Goal: Find specific page/section: Find specific page/section

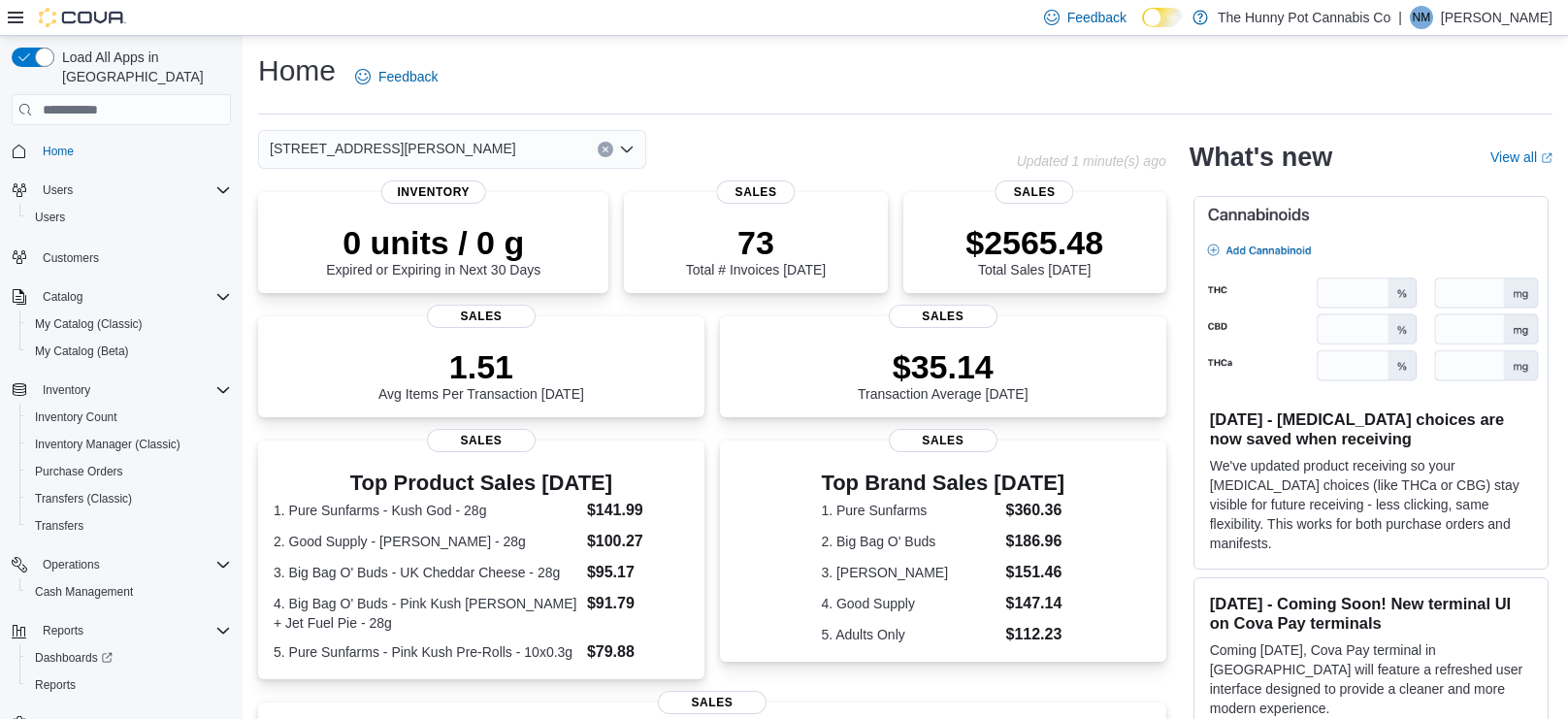
scroll to position [17, 0]
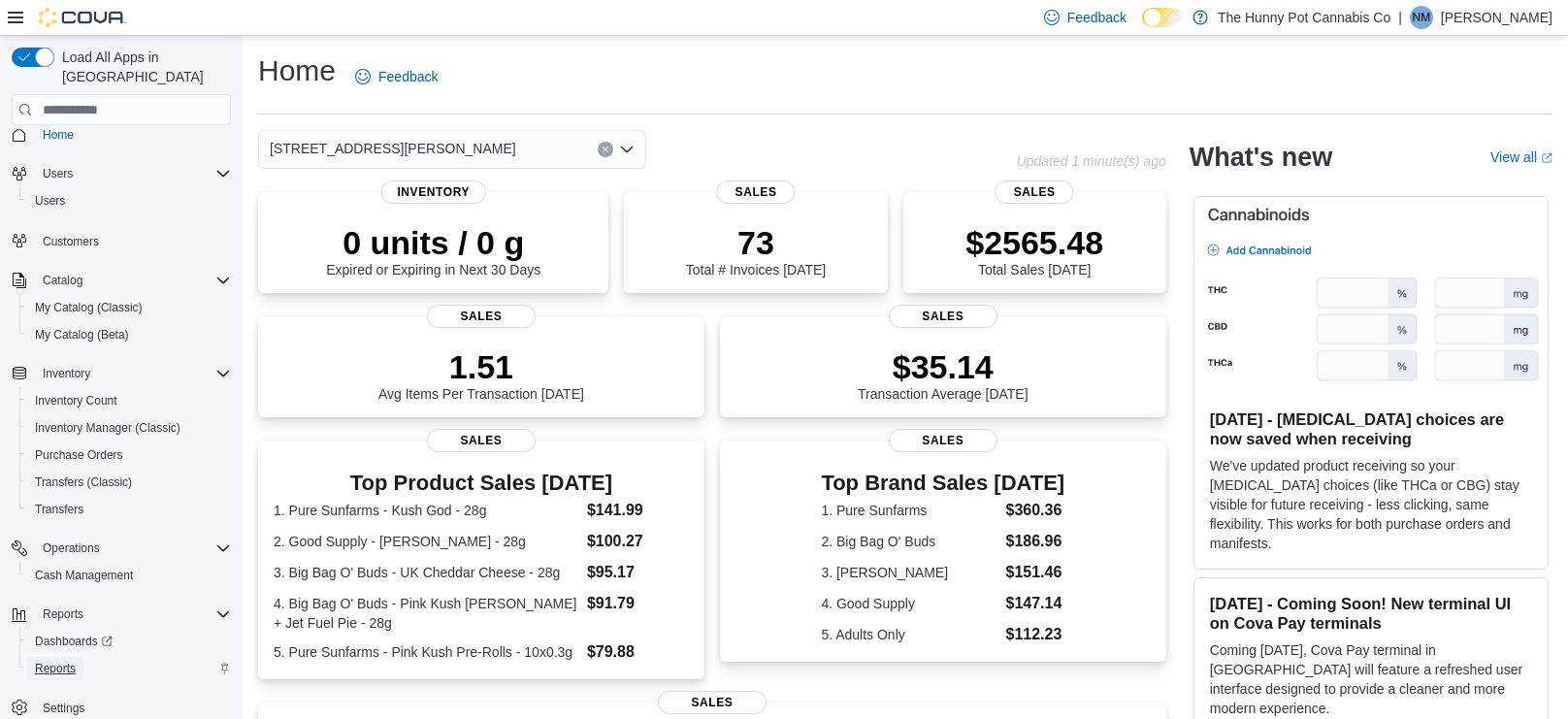
click at [75, 660] on span "Reports" at bounding box center [56, 668] width 41 height 16
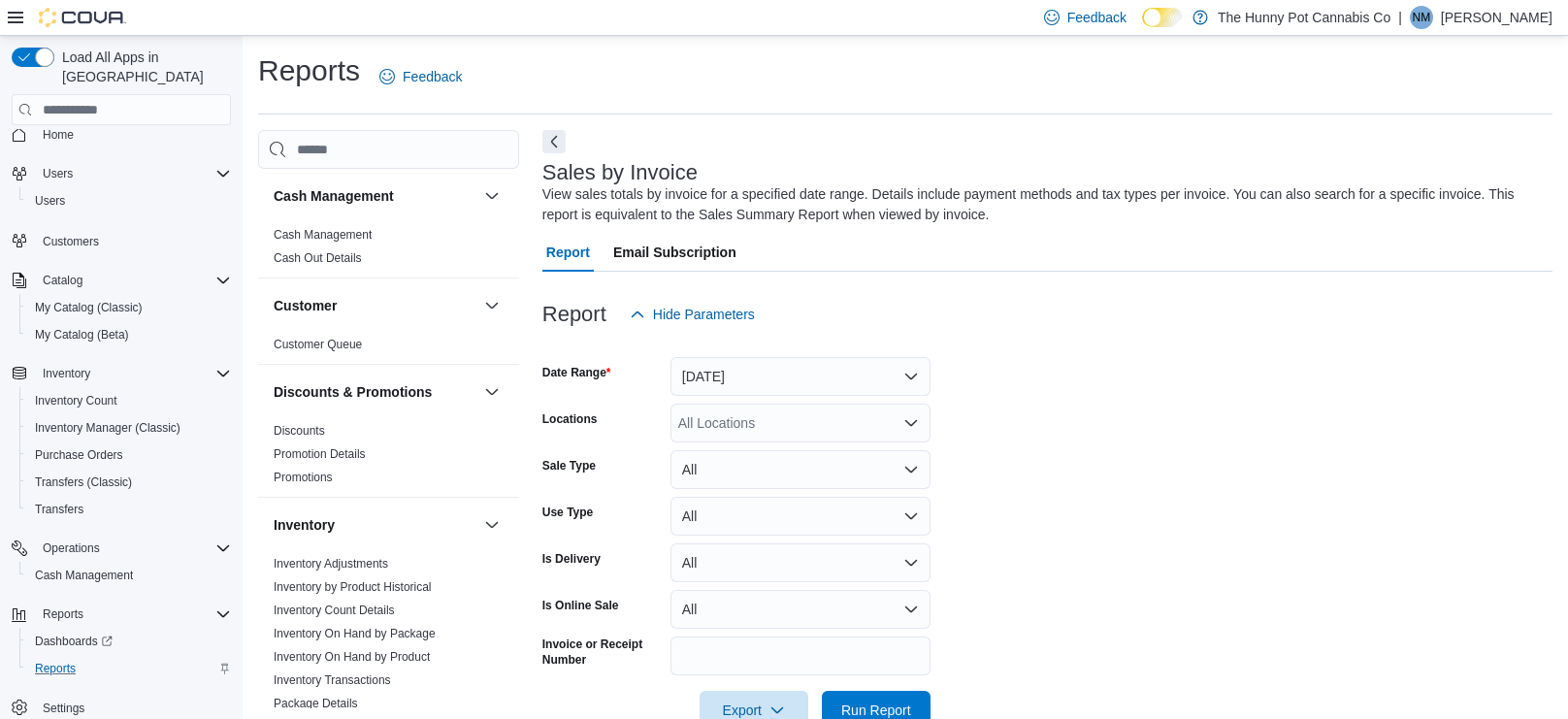
scroll to position [50, 0]
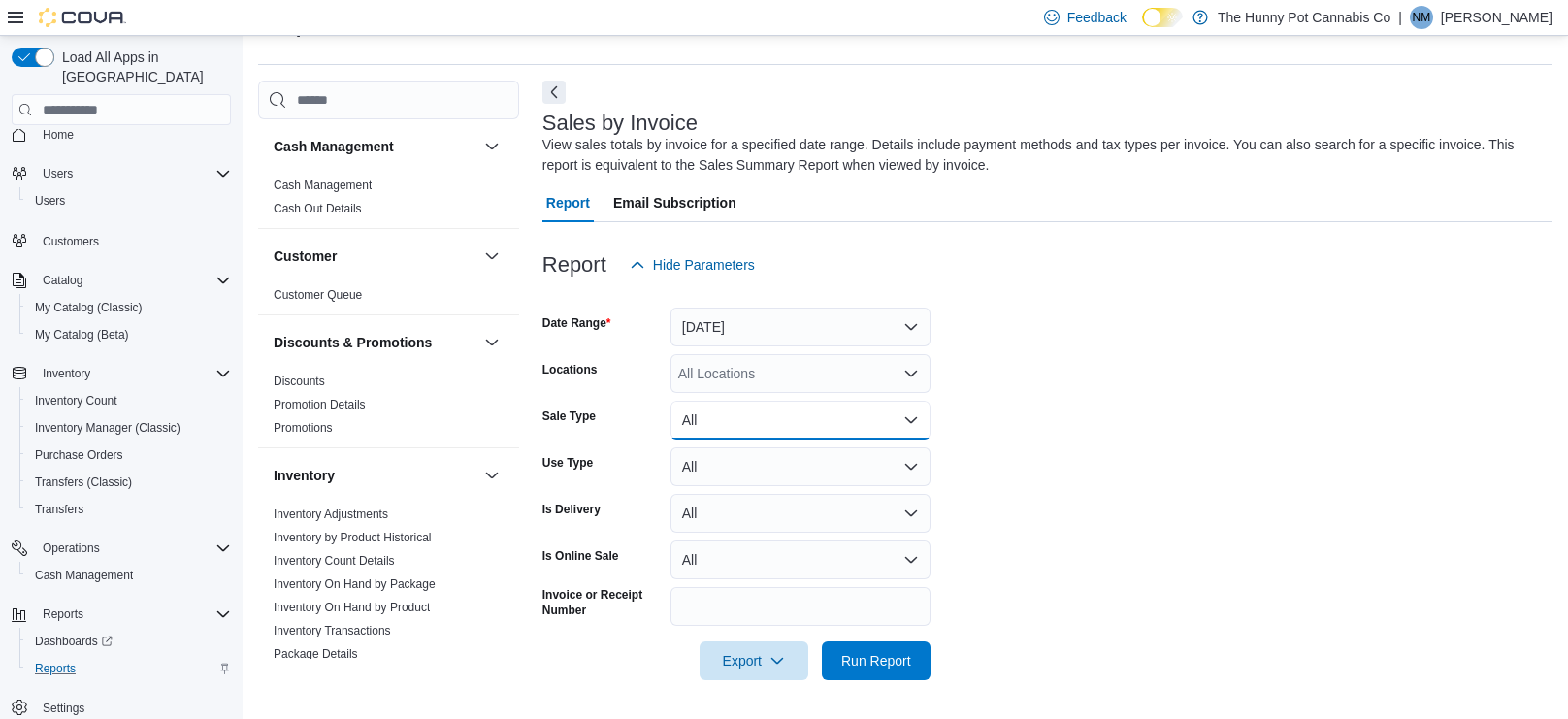
click at [733, 413] on button "All" at bounding box center [800, 420] width 260 height 39
click at [1222, 353] on form "Date Range [DATE] Locations All Locations Sale Type All Use Type All Is Deliver…" at bounding box center [1047, 482] width 1010 height 396
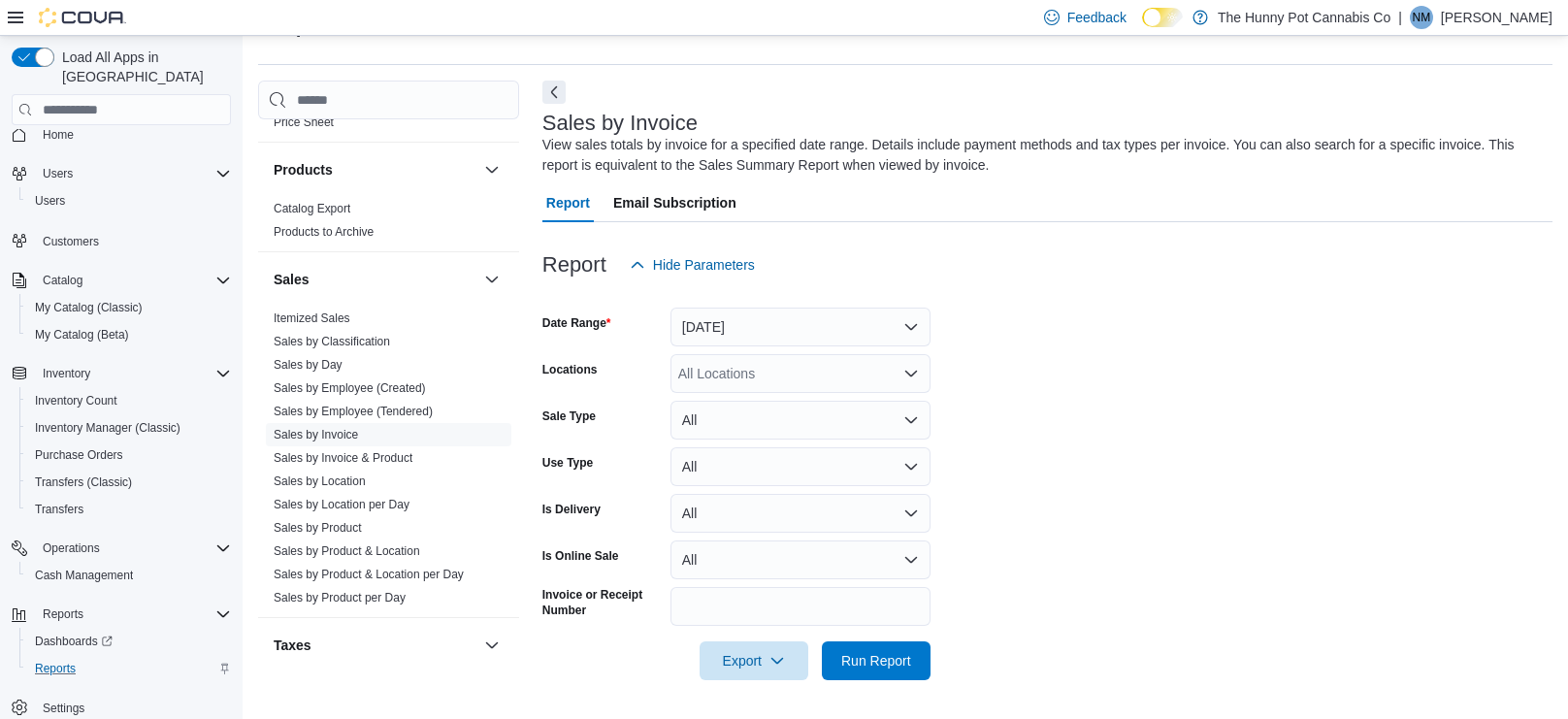
scroll to position [932, 0]
click at [331, 383] on link "Sales by Employee (Created)" at bounding box center [349, 387] width 152 height 14
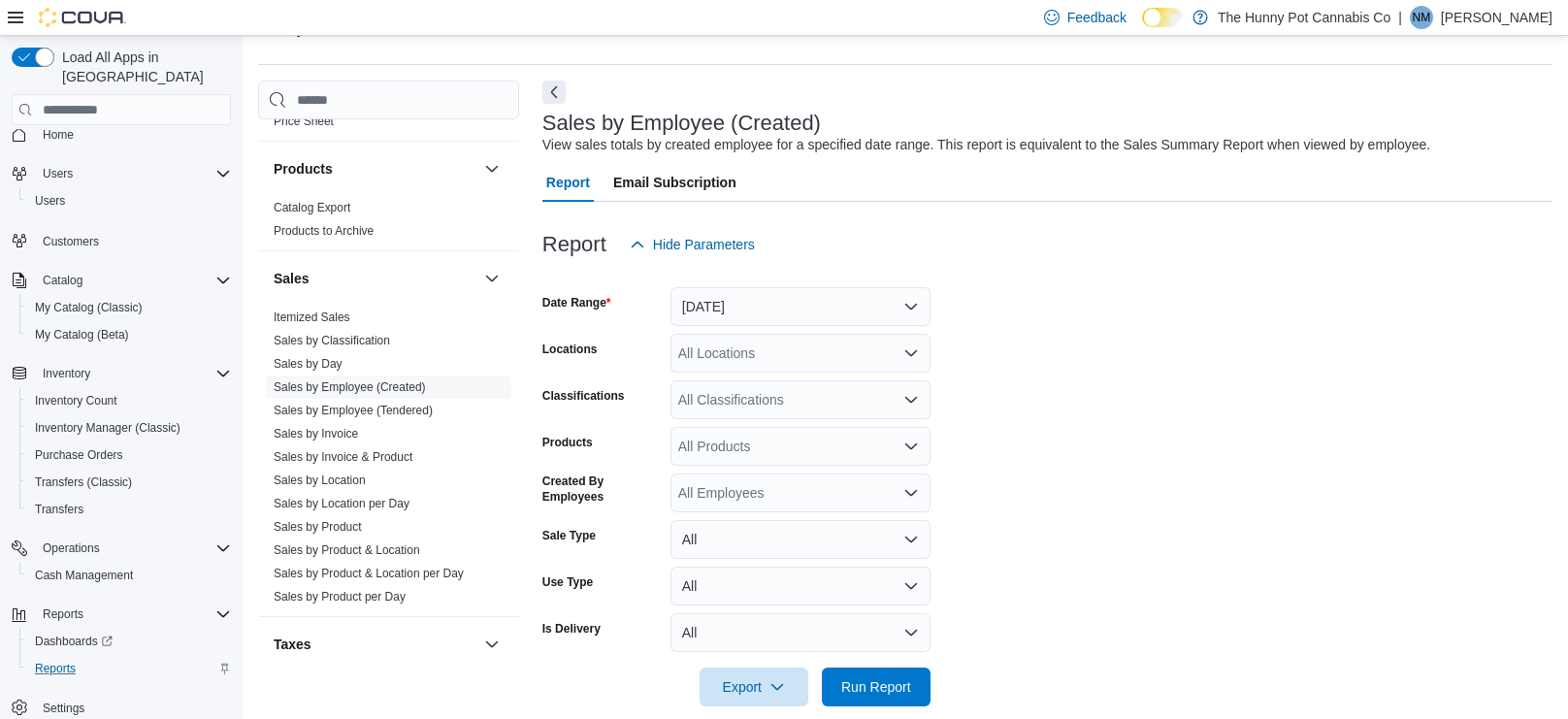
scroll to position [45, 0]
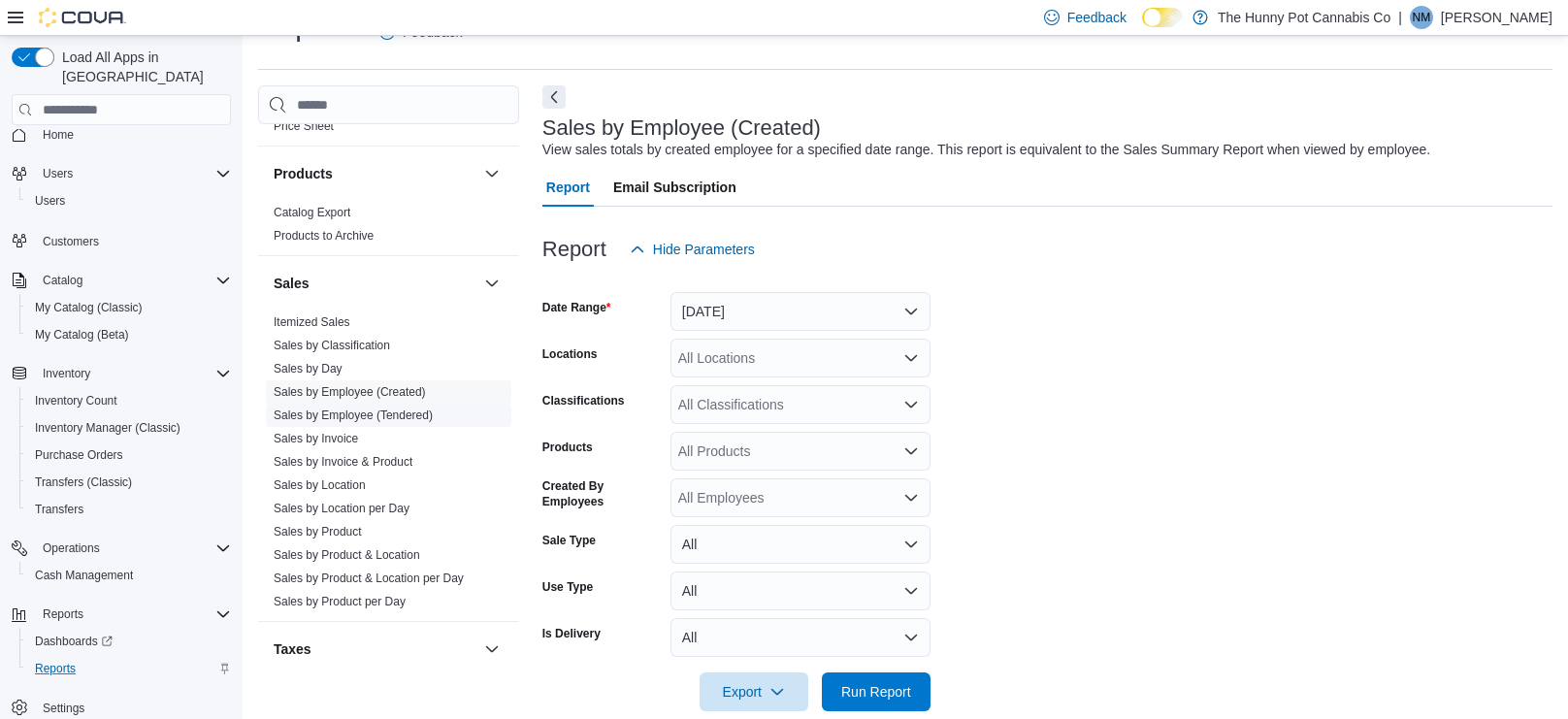
click at [360, 409] on link "Sales by Employee (Tendered)" at bounding box center [352, 416] width 159 height 14
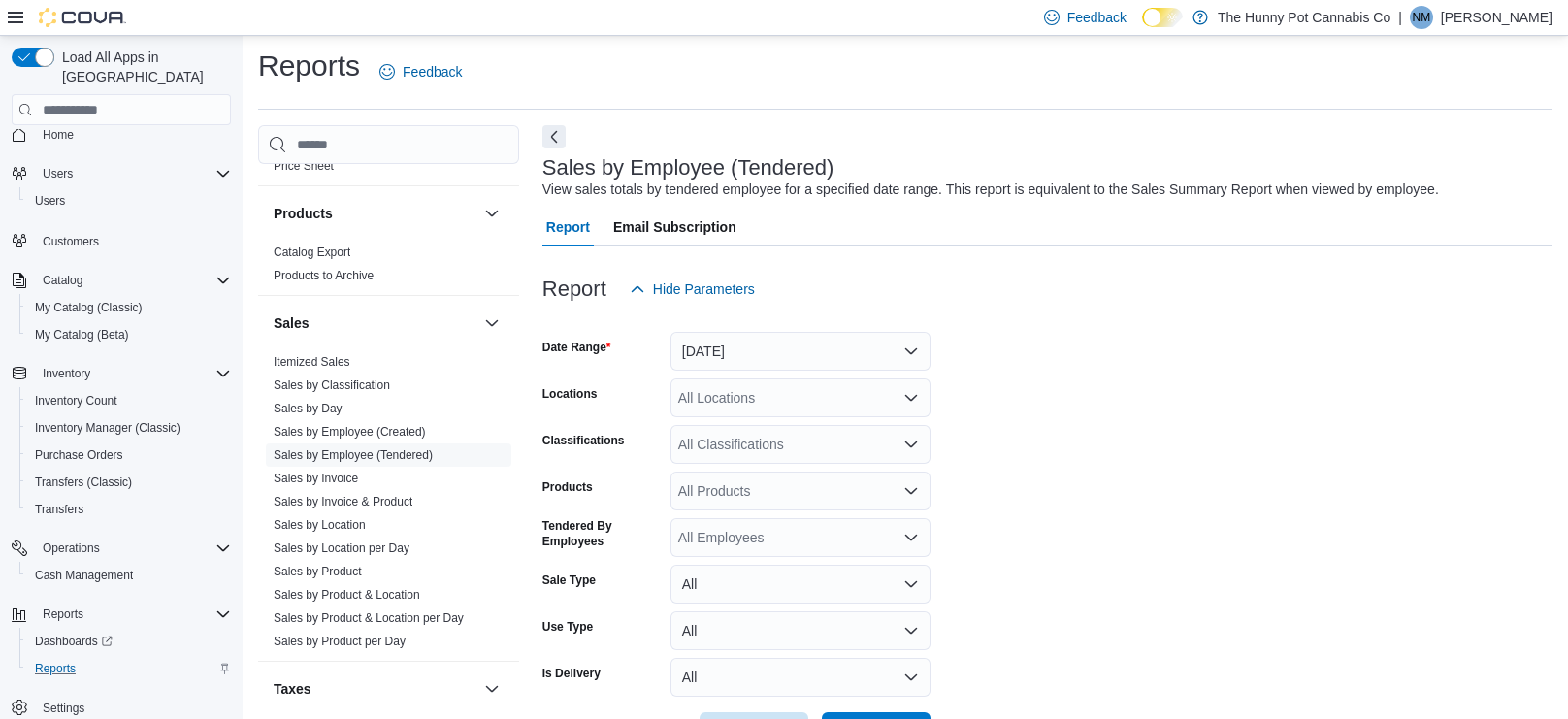
scroll to position [45, 0]
